Goal: Task Accomplishment & Management: Manage account settings

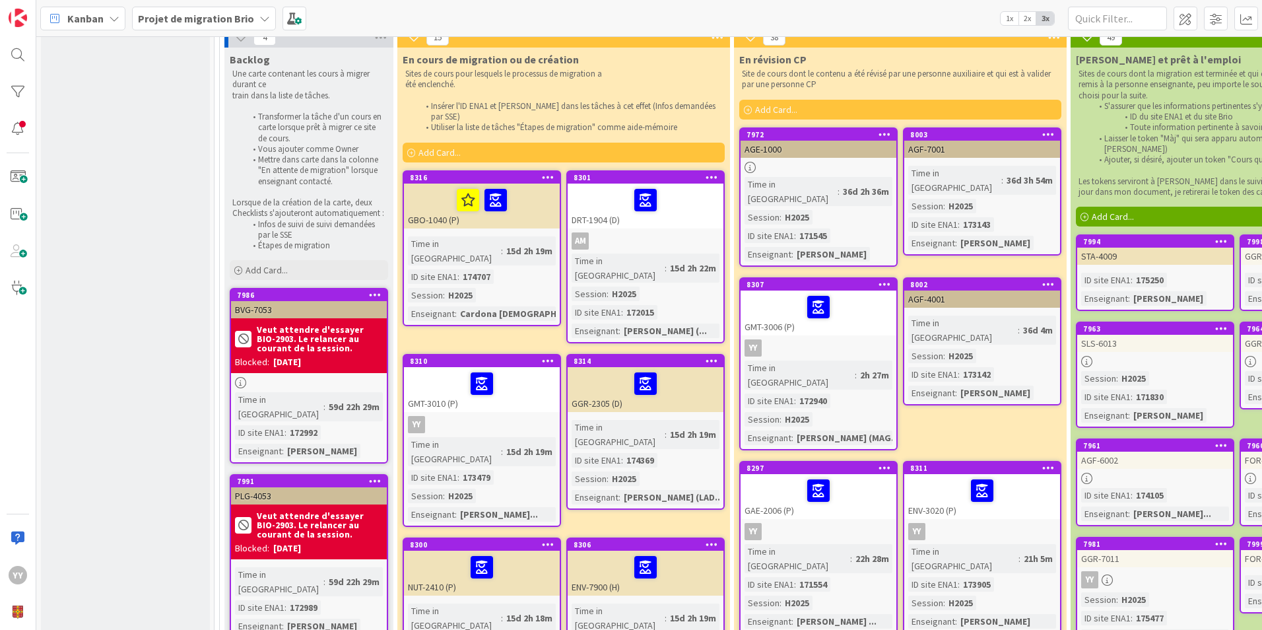
scroll to position [198, 0]
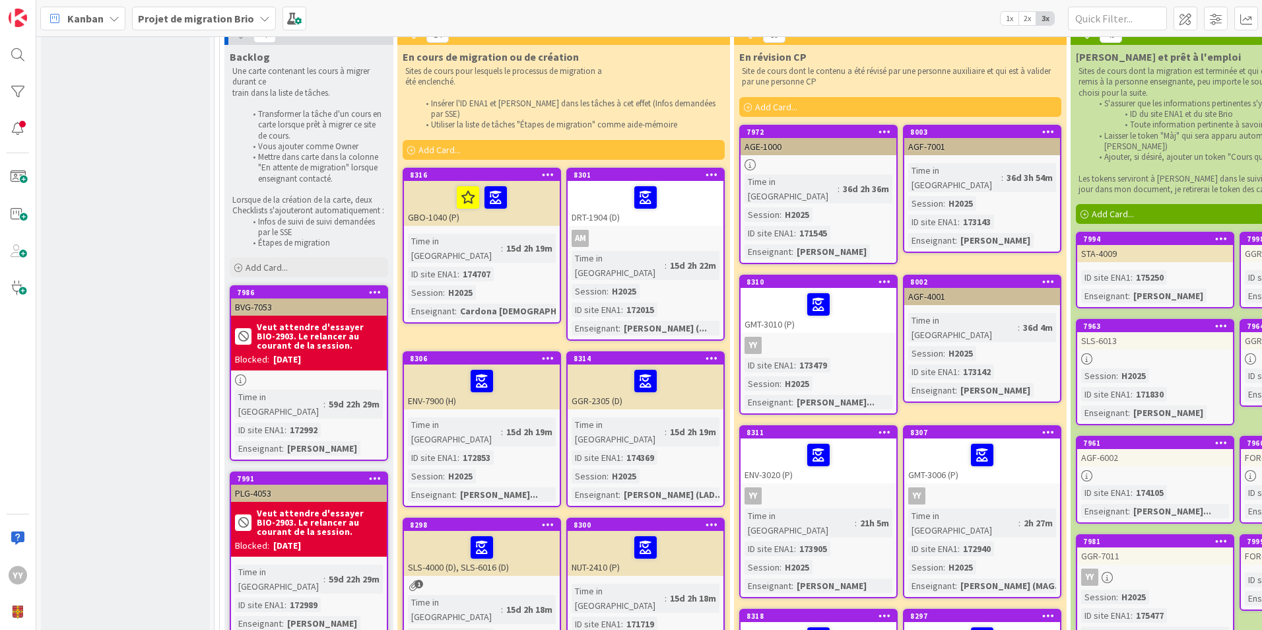
click at [512, 384] on div "ENV-7900 (H)" at bounding box center [482, 386] width 156 height 45
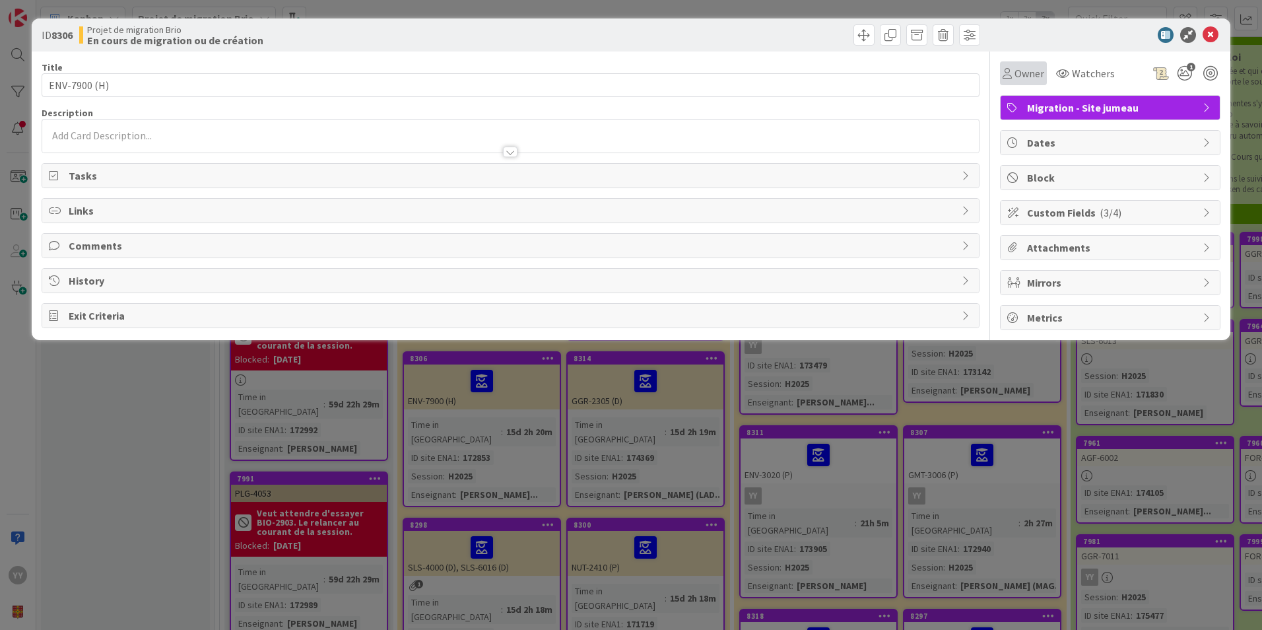
click at [1032, 73] on span "Owner" at bounding box center [1030, 73] width 30 height 16
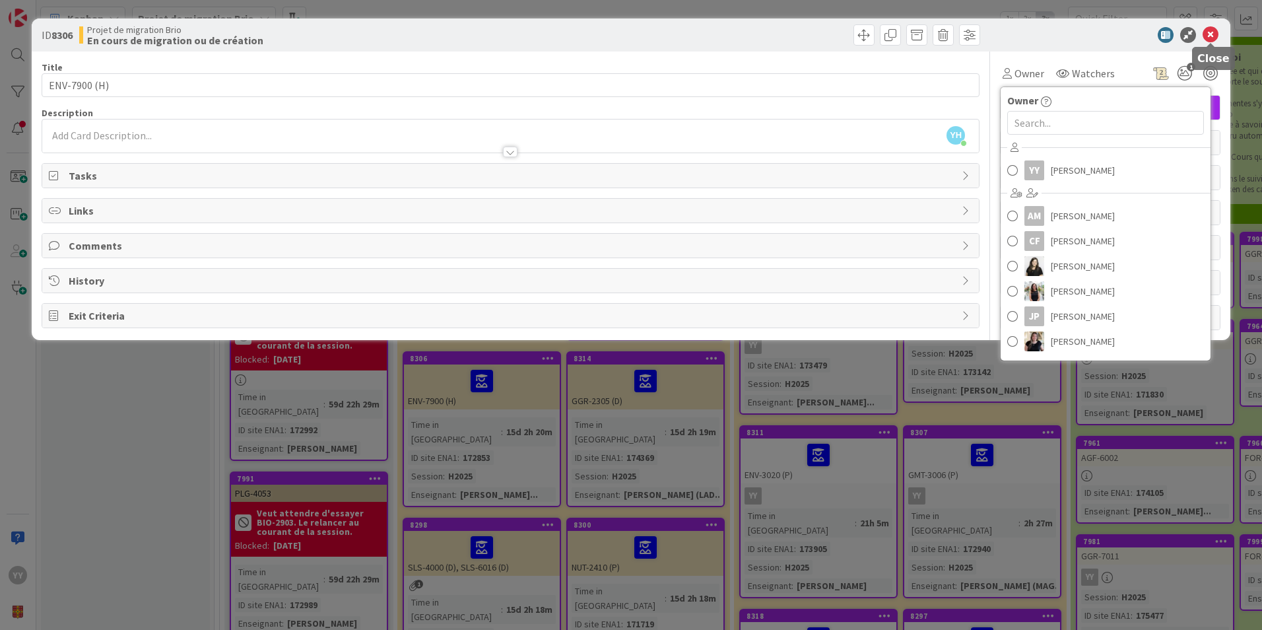
click at [1215, 32] on icon at bounding box center [1211, 35] width 16 height 16
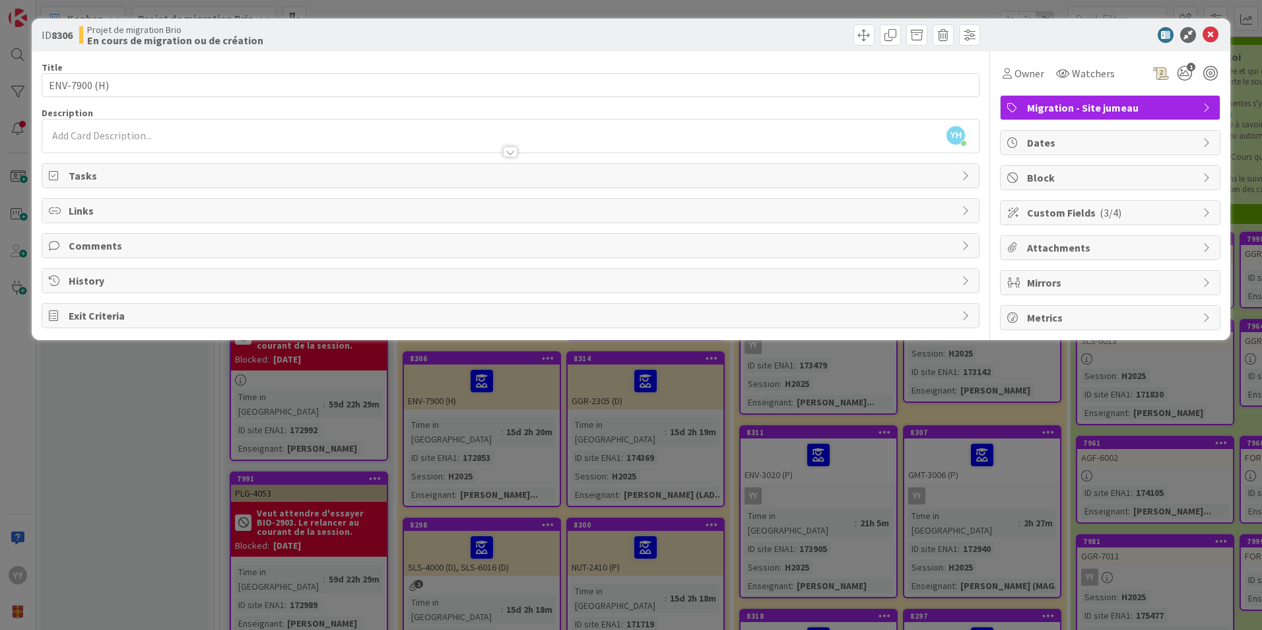
drag, startPoint x: 504, startPoint y: 384, endPoint x: 451, endPoint y: 380, distance: 53.7
click at [451, 380] on div "ID 8306 Projet de migration Brio En cours de migration ou de création Title 12 …" at bounding box center [631, 315] width 1262 height 630
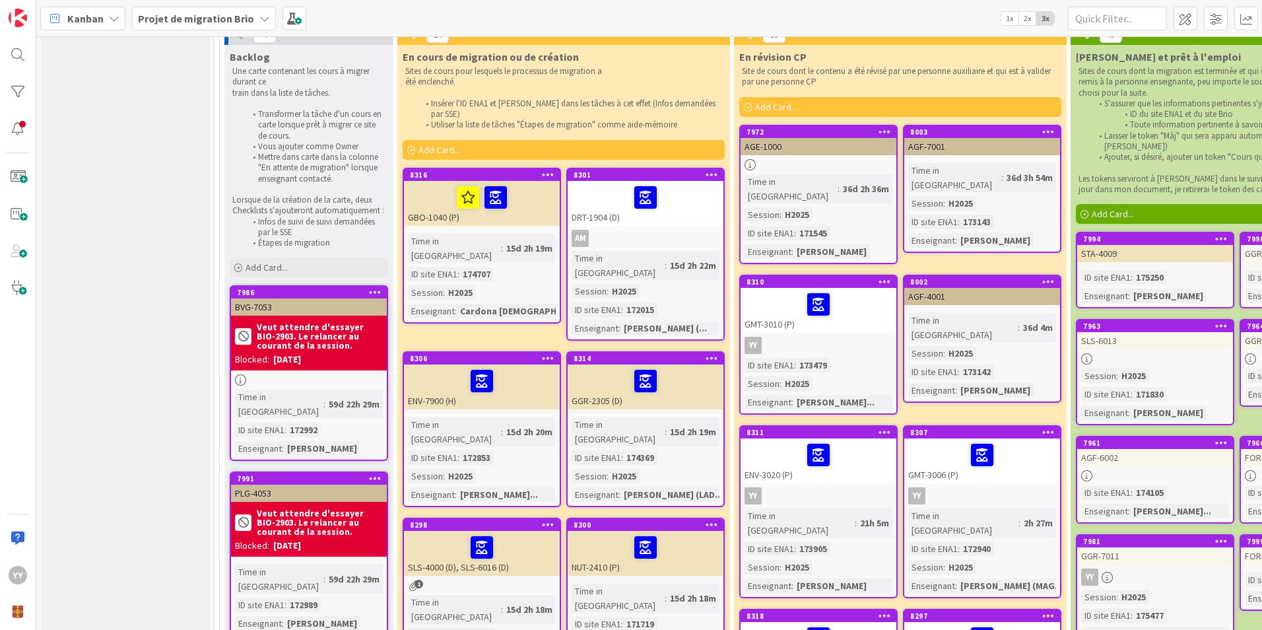
click at [545, 353] on icon at bounding box center [548, 357] width 13 height 9
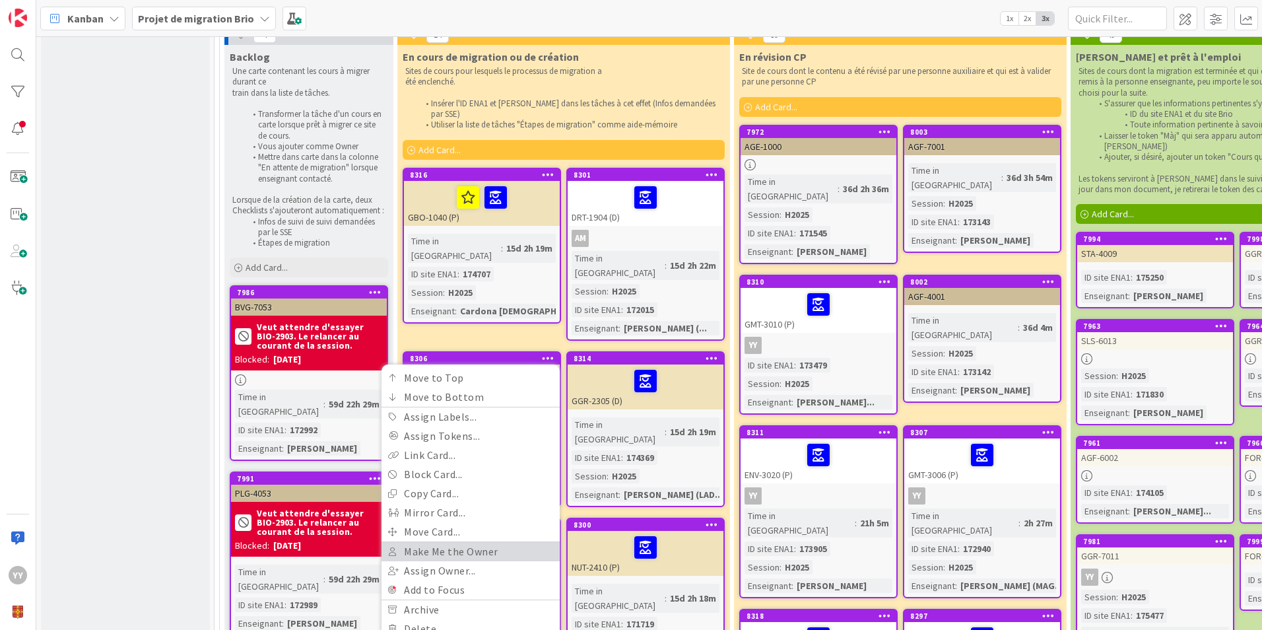
click at [466, 542] on link "Make Me the Owner" at bounding box center [471, 551] width 178 height 19
